Goal: Information Seeking & Learning: Learn about a topic

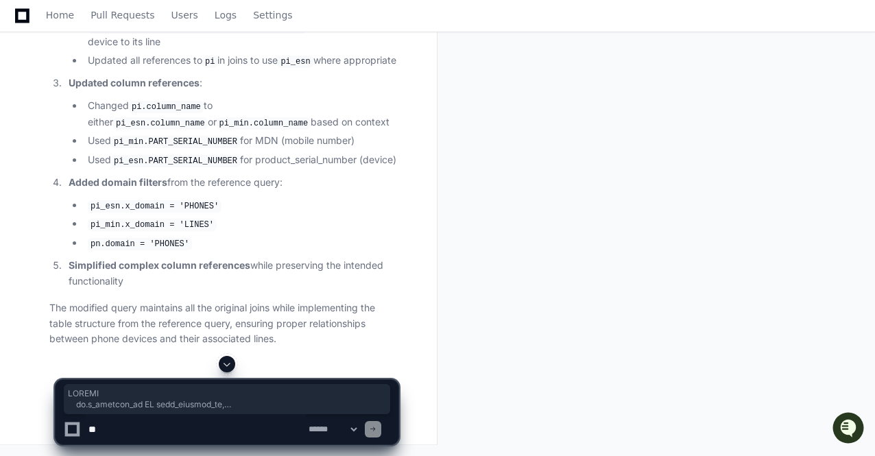
scroll to position [3073, 0]
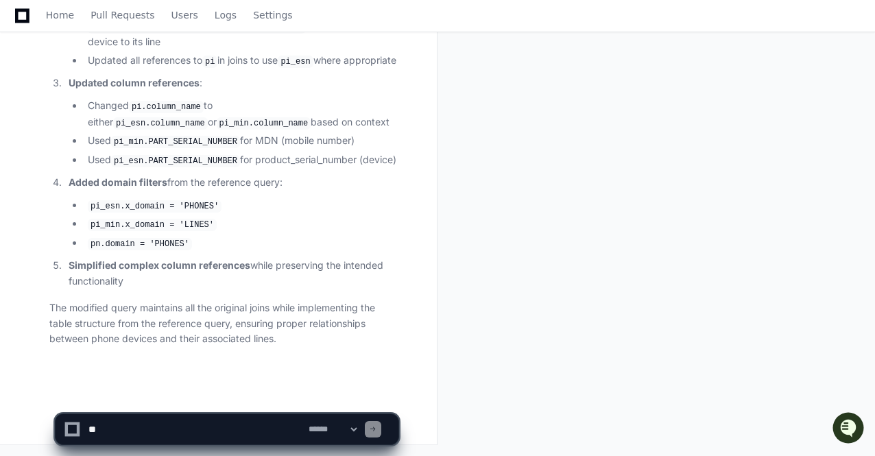
click at [208, 117] on code "pi_esn.column_name" at bounding box center [160, 123] width 95 height 12
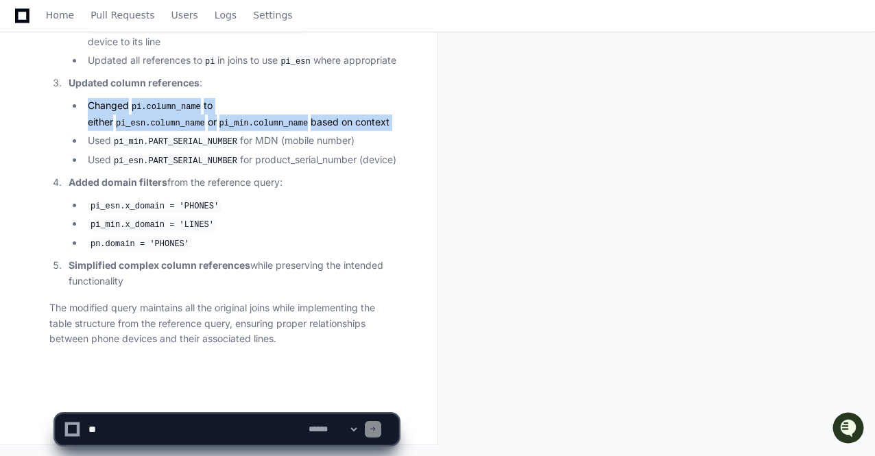
click at [208, 117] on code "pi_esn.column_name" at bounding box center [160, 123] width 95 height 12
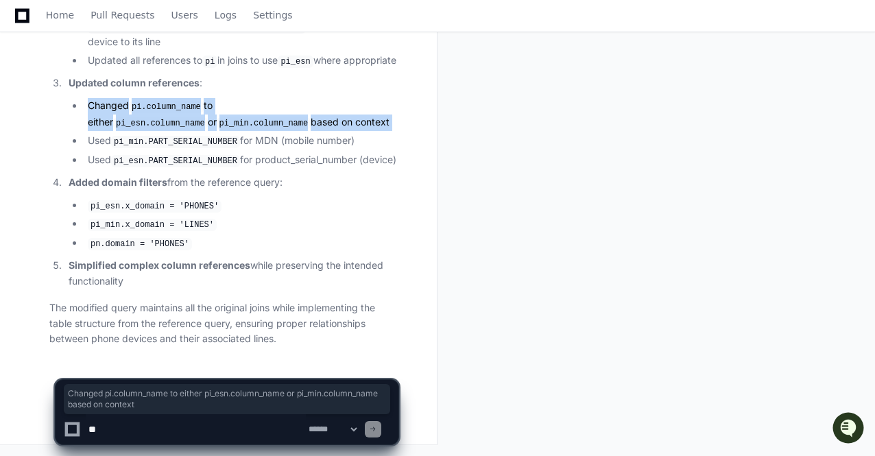
click at [208, 117] on code "pi_esn.column_name" at bounding box center [160, 123] width 95 height 12
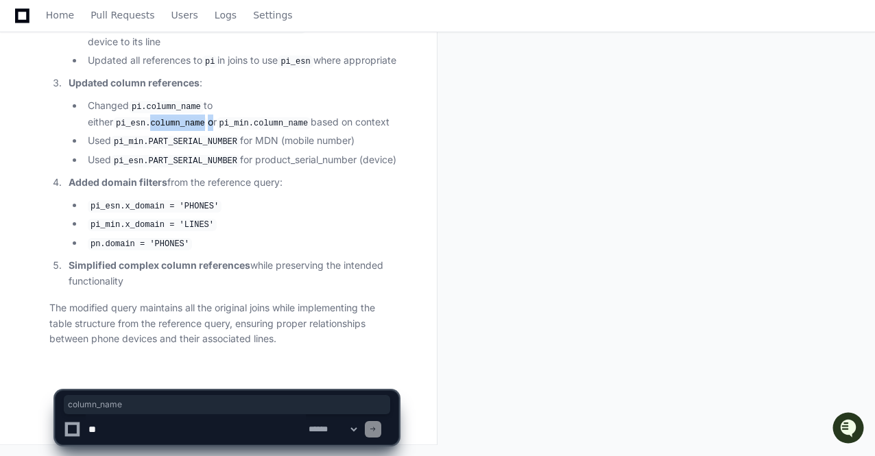
click at [208, 117] on code "pi_esn.column_name" at bounding box center [160, 123] width 95 height 12
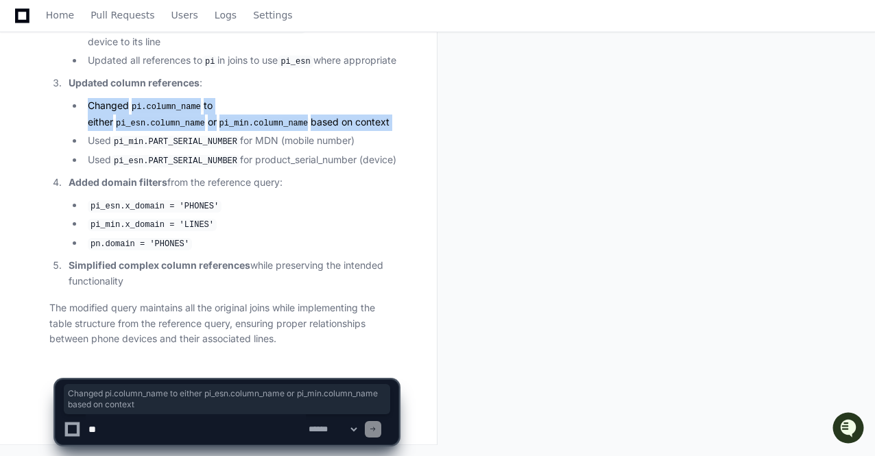
click at [208, 117] on code "pi_esn.column_name" at bounding box center [160, 123] width 95 height 12
click at [287, 117] on li "Changed pi.column_name to either pi_esn.column_name or pi_min.column_name based…" at bounding box center [241, 114] width 315 height 32
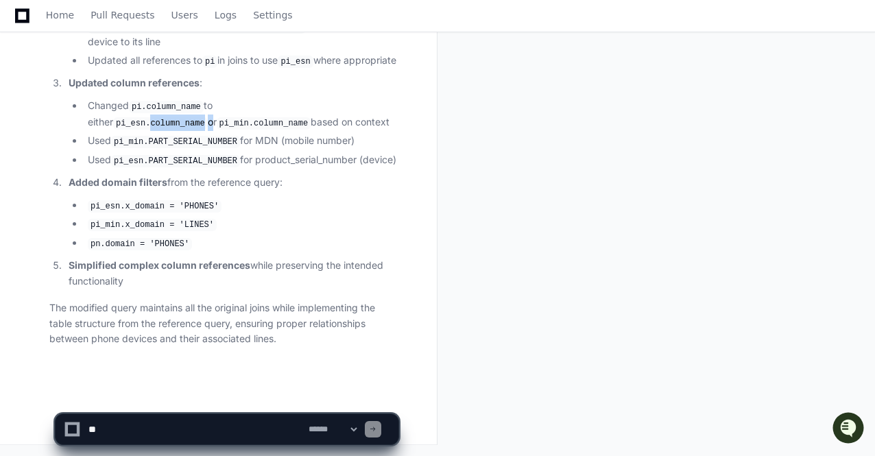
click at [287, 117] on li "Changed pi.column_name to either pi_esn.column_name or pi_min.column_name based…" at bounding box center [241, 114] width 315 height 32
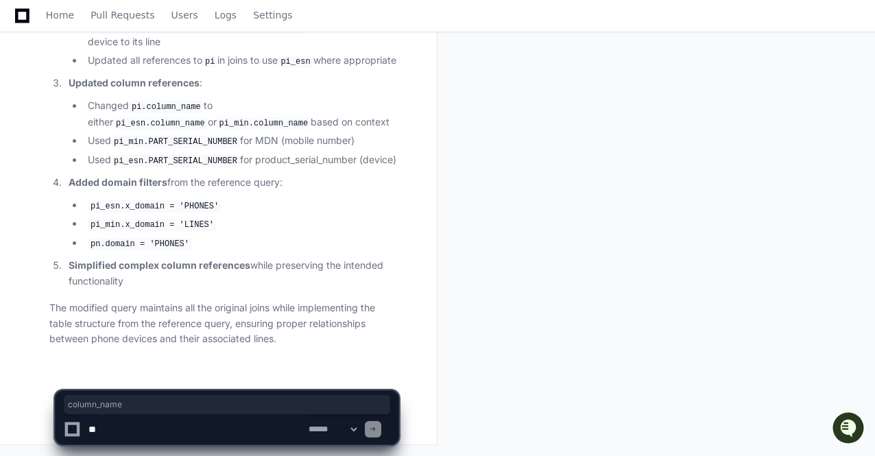
click at [265, 147] on li "Used pi_min.PART_SERIAL_NUMBER for MDN (mobile number)" at bounding box center [241, 141] width 315 height 16
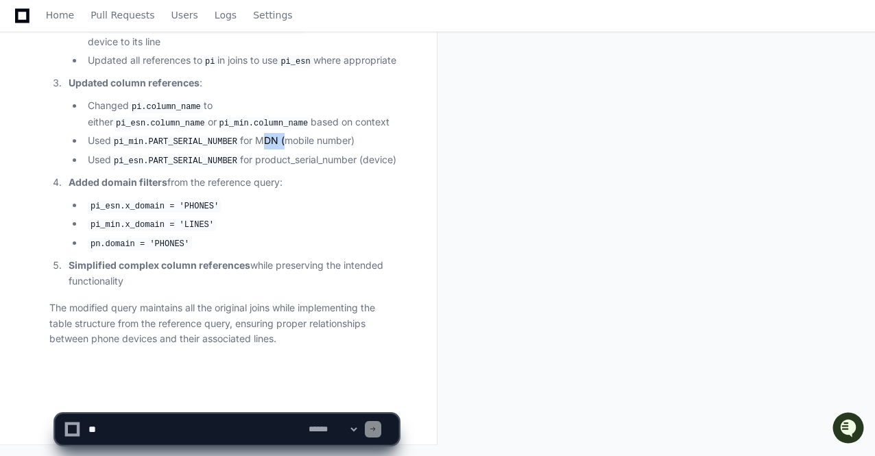
click at [265, 147] on li "Used pi_min.PART_SERIAL_NUMBER for MDN (mobile number)" at bounding box center [241, 141] width 315 height 16
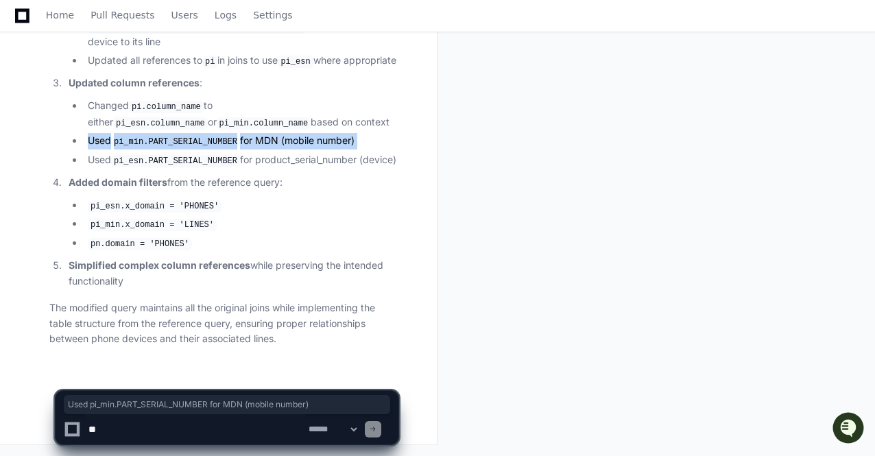
click at [265, 147] on li "Used pi_min.PART_SERIAL_NUMBER for MDN (mobile number)" at bounding box center [241, 141] width 315 height 16
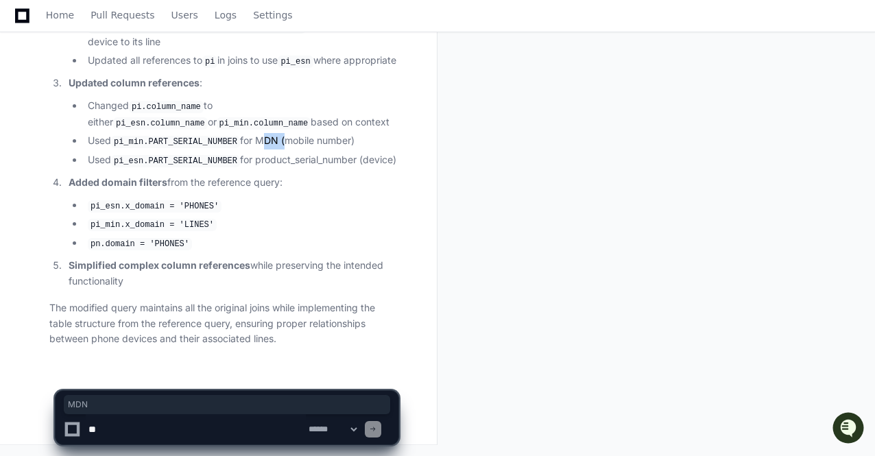
click at [265, 147] on li "Used pi_min.PART_SERIAL_NUMBER for MDN (mobile number)" at bounding box center [241, 141] width 315 height 16
click at [272, 171] on ol "Split the table_part_inst into two aliases : pi_esn for phone devices (with x_d…" at bounding box center [223, 110] width 349 height 358
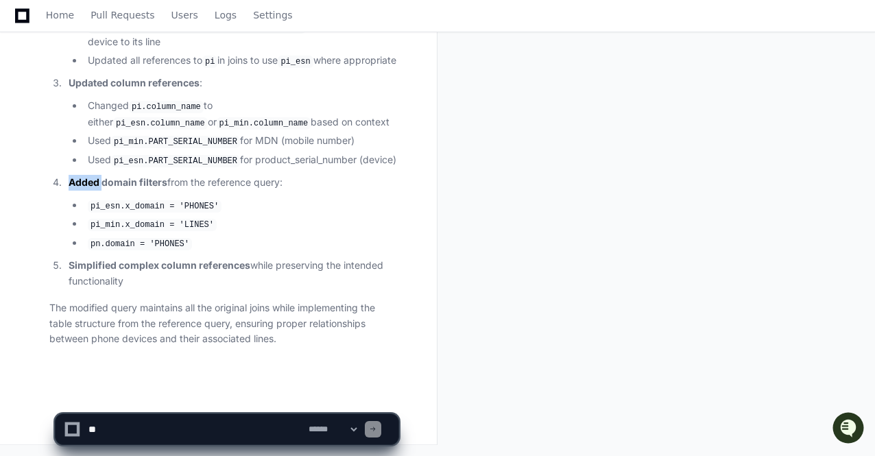
click at [272, 171] on ol "Split the table_part_inst into two aliases : pi_esn for phone devices (with x_d…" at bounding box center [223, 110] width 349 height 358
click at [272, 161] on li "Used pi_esn.PART_SERIAL_NUMBER for product_serial_number (device)" at bounding box center [241, 160] width 315 height 16
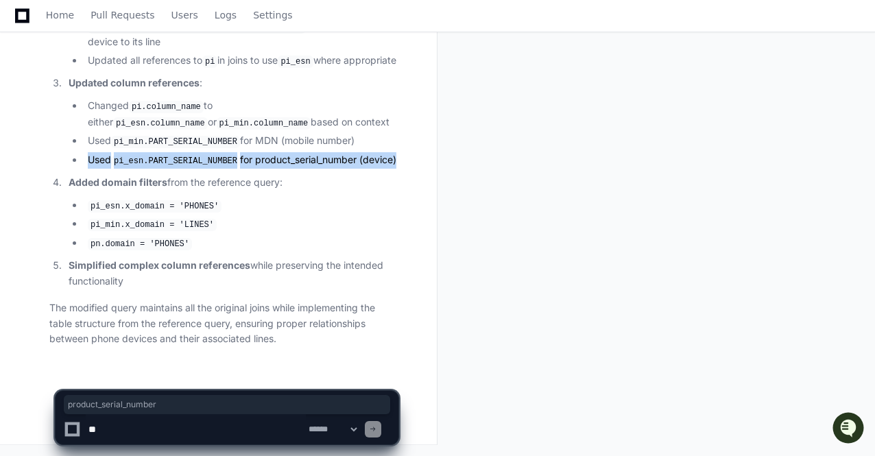
click at [272, 161] on li "Used pi_esn.PART_SERIAL_NUMBER for product_serial_number (device)" at bounding box center [241, 160] width 315 height 16
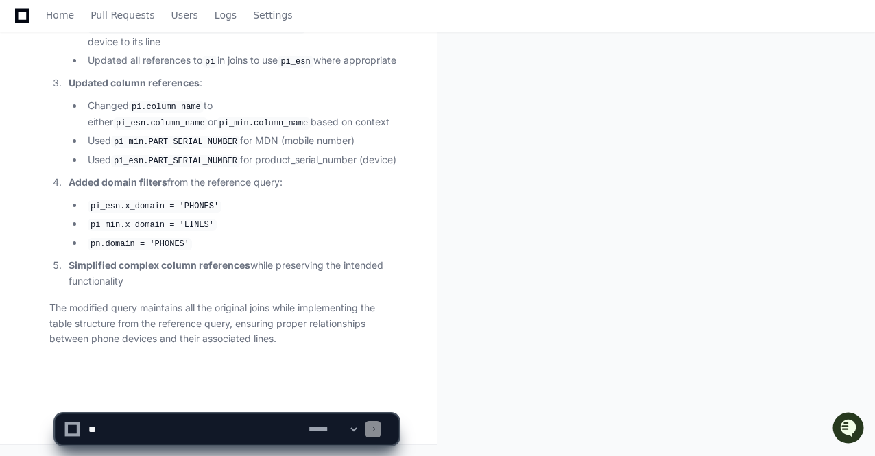
click at [283, 198] on li "Added domain filters from the reference query: pi_esn.x_domain = 'PHONES' pi_mi…" at bounding box center [231, 213] width 334 height 76
click at [248, 176] on ol "Split the table_part_inst into two aliases : pi_esn for phone devices (with x_d…" at bounding box center [223, 110] width 349 height 358
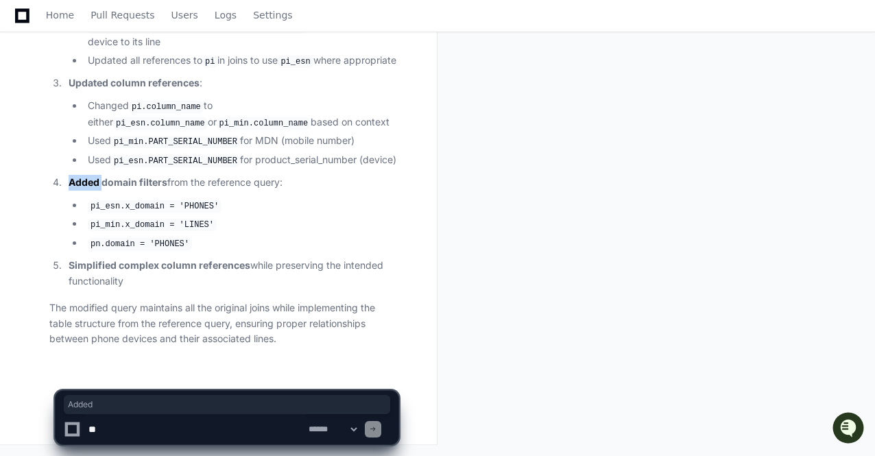
click at [248, 176] on ol "Split the table_part_inst into two aliases : pi_esn for phone devices (with x_d…" at bounding box center [223, 110] width 349 height 358
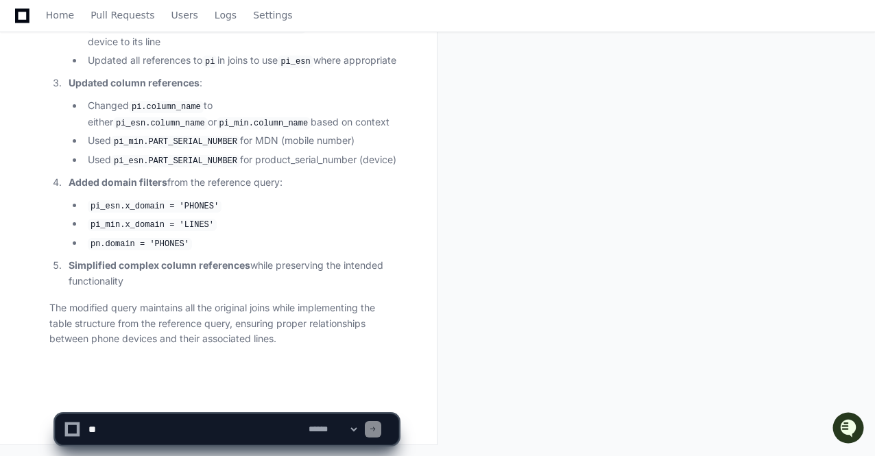
click at [221, 183] on p "Added domain filters from the reference query:" at bounding box center [234, 183] width 330 height 16
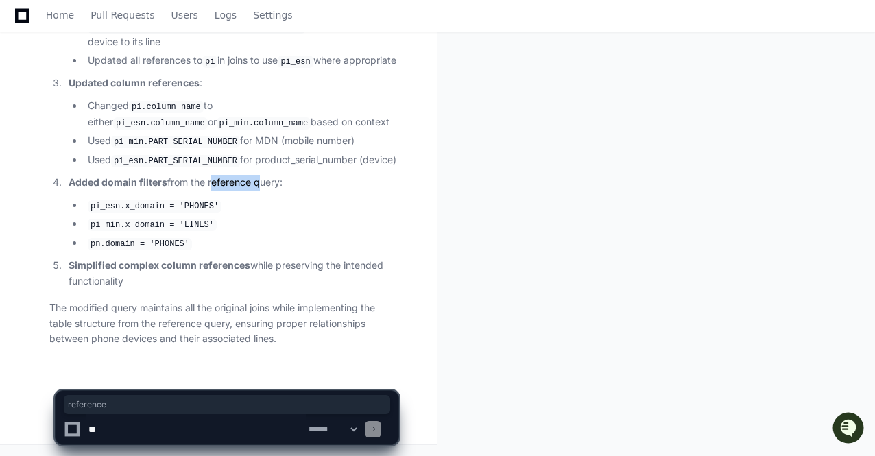
click at [221, 183] on p "Added domain filters from the reference query:" at bounding box center [234, 183] width 330 height 16
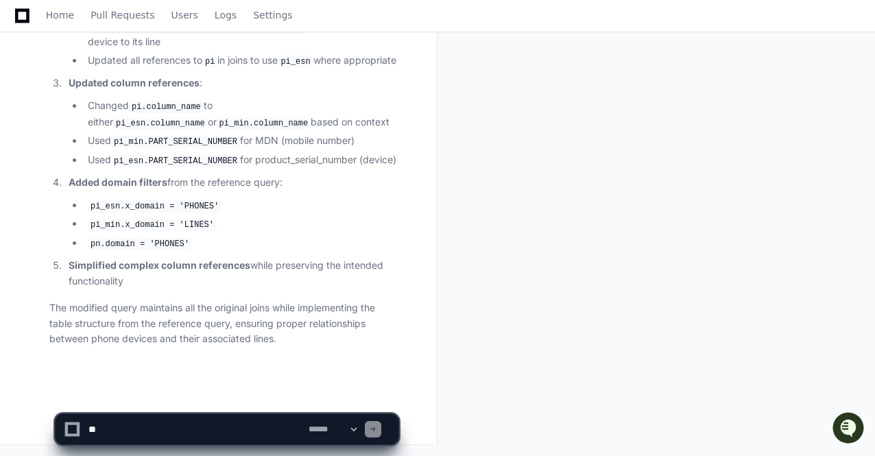
click at [200, 166] on code "pi_esn.PART_SERIAL_NUMBER" at bounding box center [175, 161] width 129 height 12
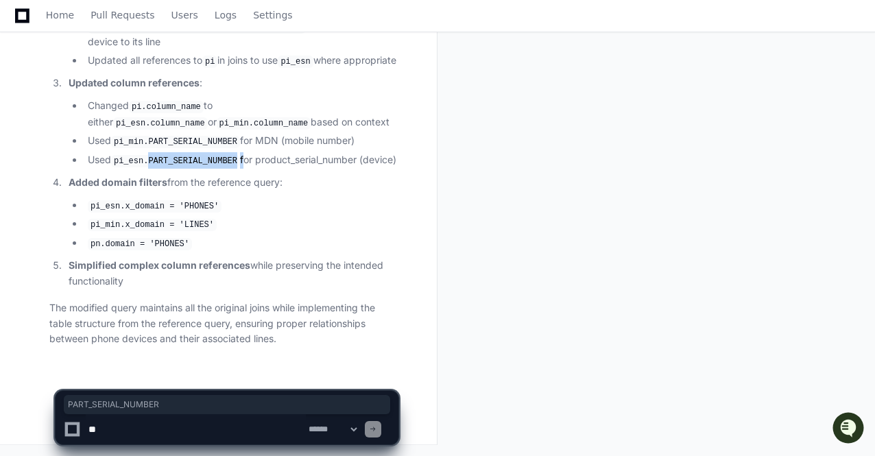
click at [200, 166] on code "pi_esn.PART_SERIAL_NUMBER" at bounding box center [175, 161] width 129 height 12
click at [182, 158] on code "pi_esn.PART_SERIAL_NUMBER" at bounding box center [175, 161] width 129 height 12
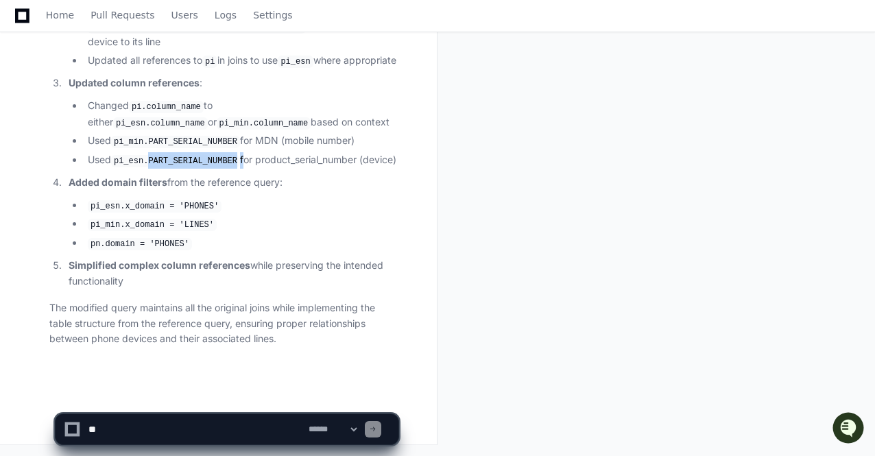
click at [182, 158] on code "pi_esn.PART_SERIAL_NUMBER" at bounding box center [175, 161] width 129 height 12
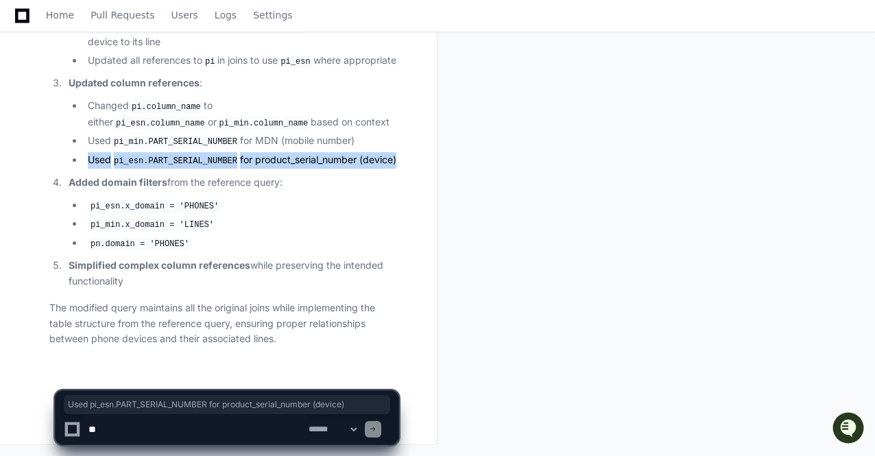
click at [182, 158] on code "pi_esn.PART_SERIAL_NUMBER" at bounding box center [175, 161] width 129 height 12
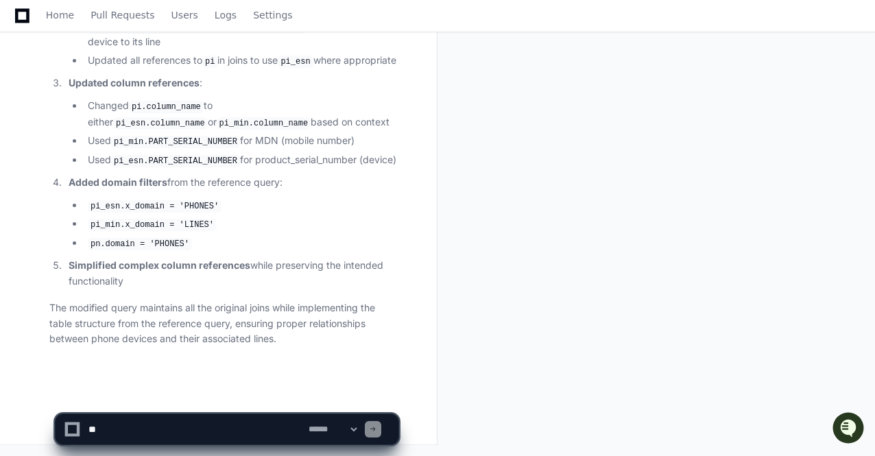
click at [211, 145] on code "pi_min.PART_SERIAL_NUMBER" at bounding box center [175, 142] width 129 height 12
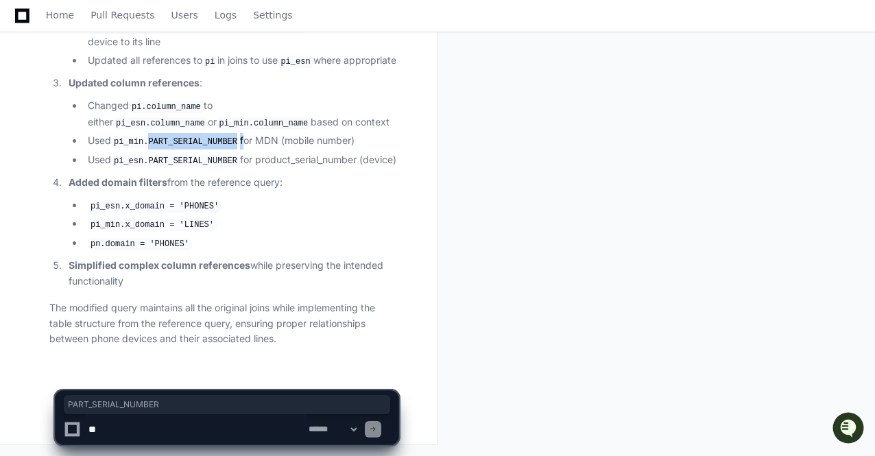
click at [211, 145] on code "pi_min.PART_SERIAL_NUMBER" at bounding box center [175, 142] width 129 height 12
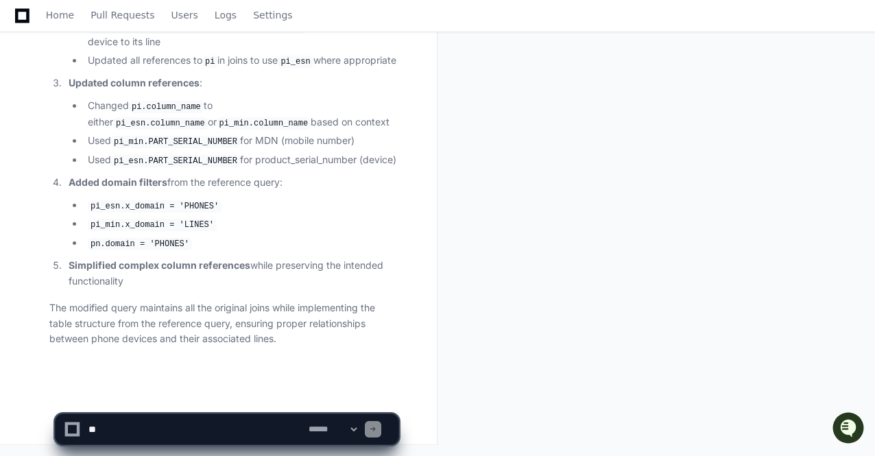
click at [217, 130] on code "pi_min.column_name" at bounding box center [264, 123] width 95 height 12
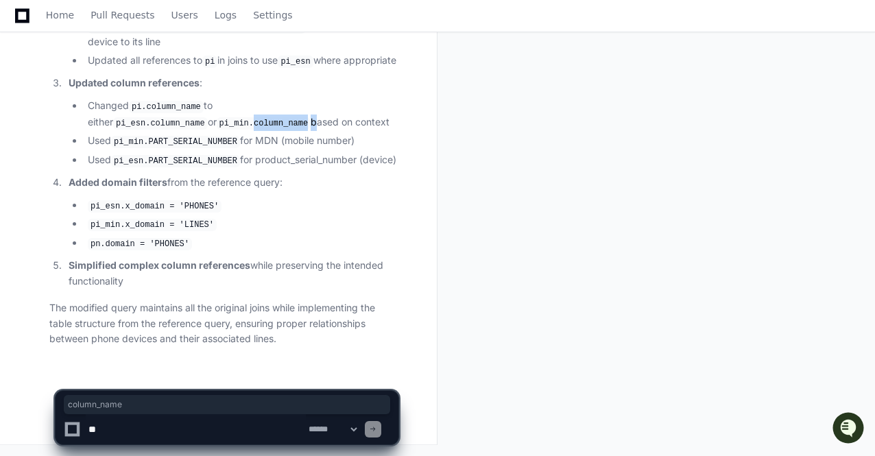
click at [217, 130] on code "pi_min.column_name" at bounding box center [264, 123] width 95 height 12
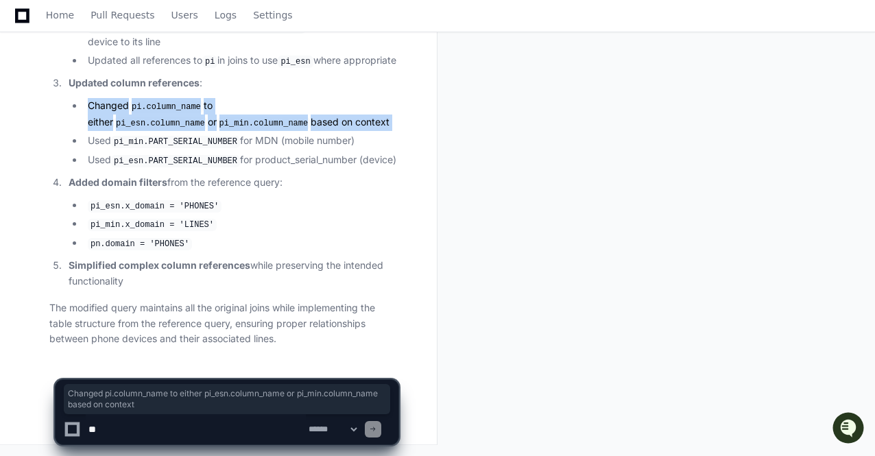
click at [217, 130] on code "pi_min.column_name" at bounding box center [264, 123] width 95 height 12
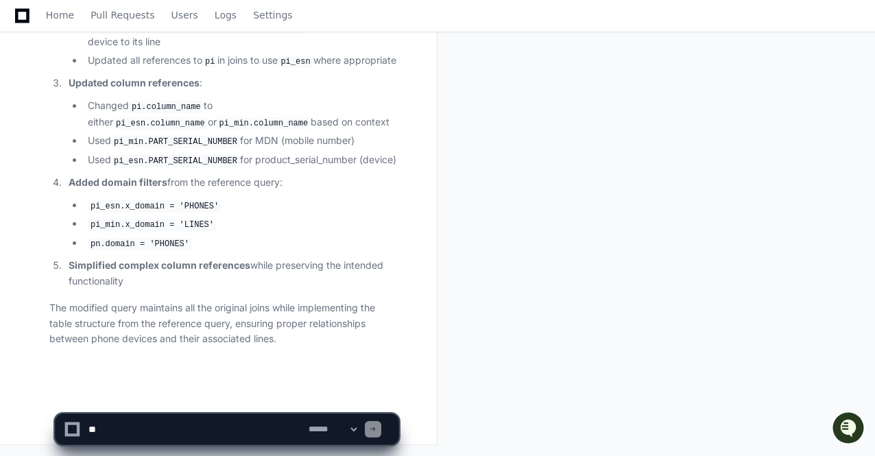
click at [164, 152] on ul "Changed pi.column_name to either pi_esn.column_name or pi_min.column_name based…" at bounding box center [234, 133] width 330 height 70
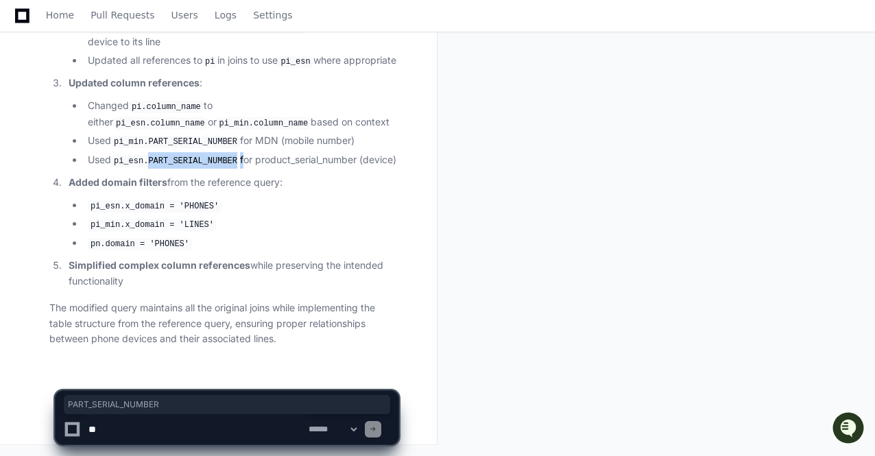
click at [164, 152] on ul "Changed pi.column_name to either pi_esn.column_name or pi_min.column_name based…" at bounding box center [234, 133] width 330 height 70
click at [122, 169] on li "Used pi_esn.PART_SERIAL_NUMBER for product_serial_number (device)" at bounding box center [241, 160] width 315 height 16
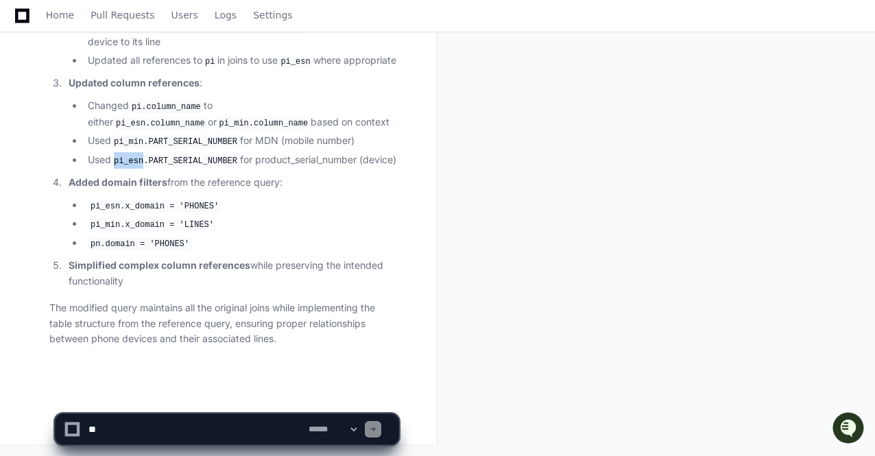
click at [122, 169] on li "Used pi_esn.PART_SERIAL_NUMBER for product_serial_number (device)" at bounding box center [241, 160] width 315 height 16
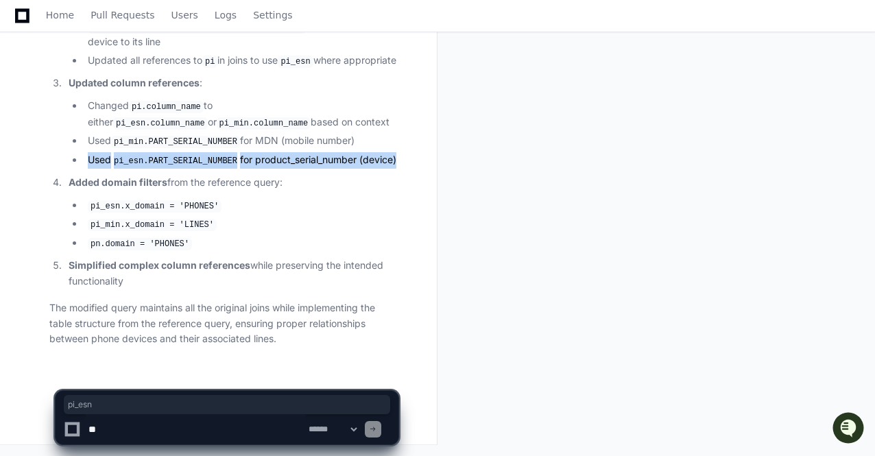
click at [122, 169] on li "Used pi_esn.PART_SERIAL_NUMBER for product_serial_number (device)" at bounding box center [241, 160] width 315 height 16
